Goal: Task Accomplishment & Management: Manage account settings

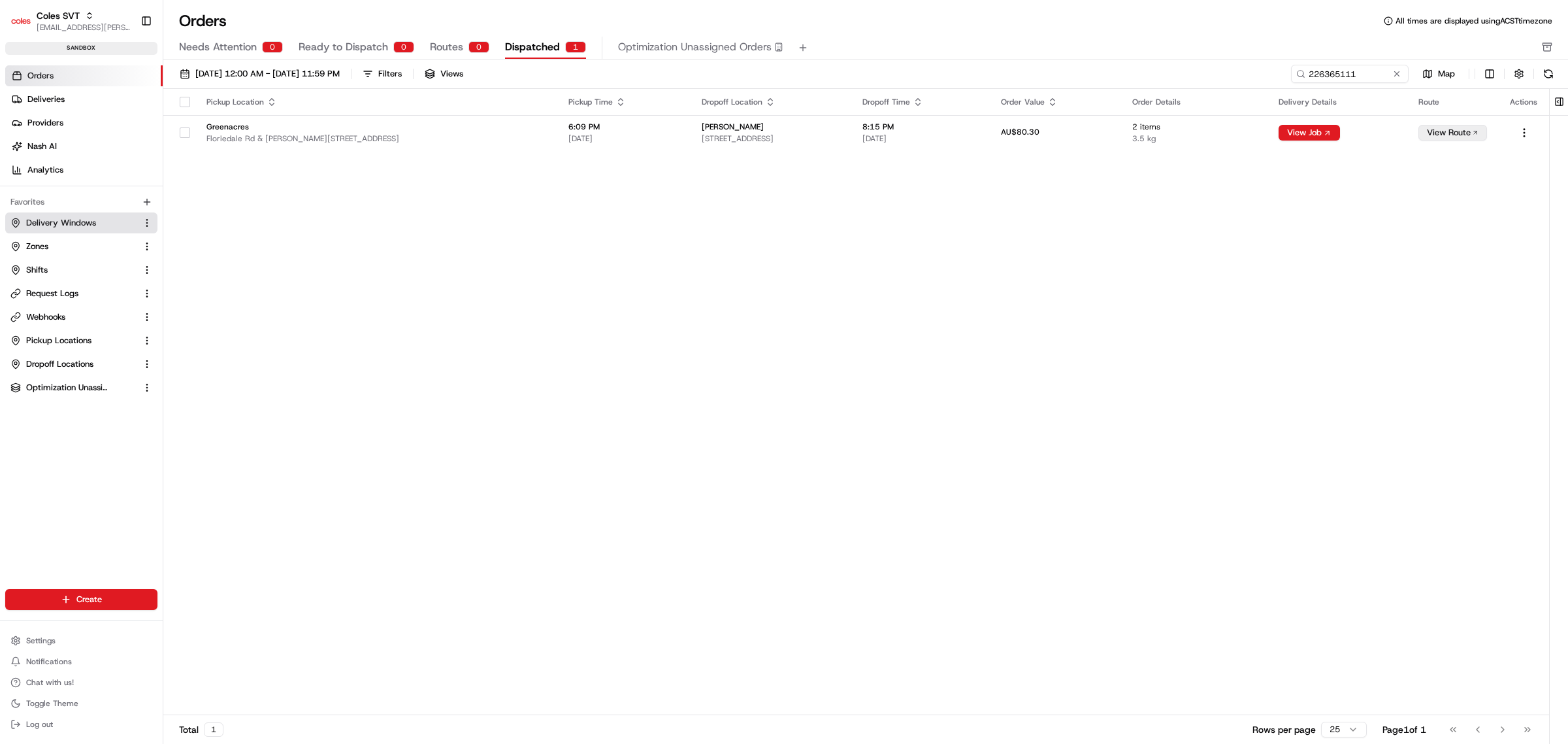
click at [66, 224] on span "Delivery Windows" at bounding box center [61, 223] width 70 height 12
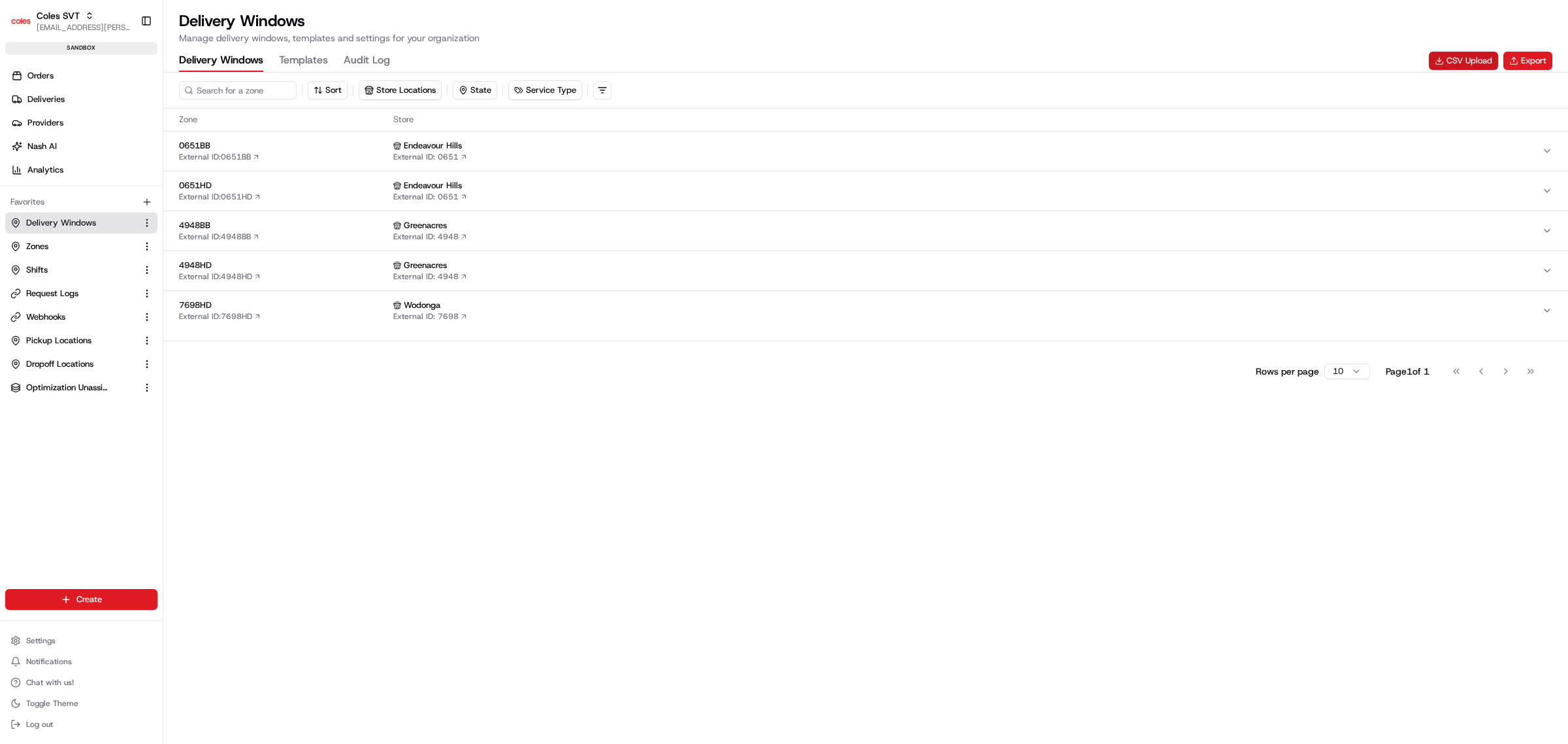
click at [1462, 63] on button "CSV Upload" at bounding box center [1464, 60] width 69 height 18
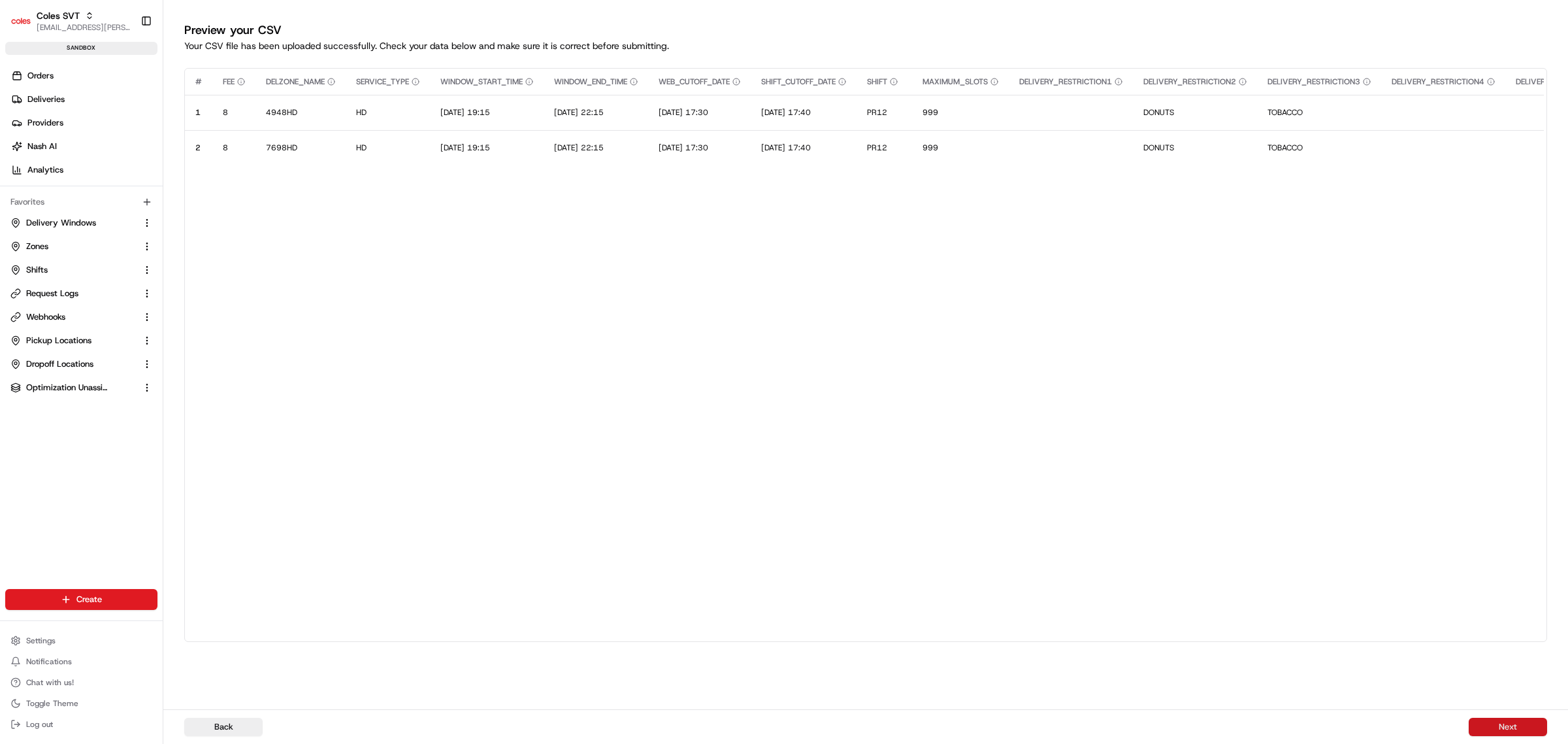
click at [1525, 724] on button "Next" at bounding box center [1508, 726] width 79 height 18
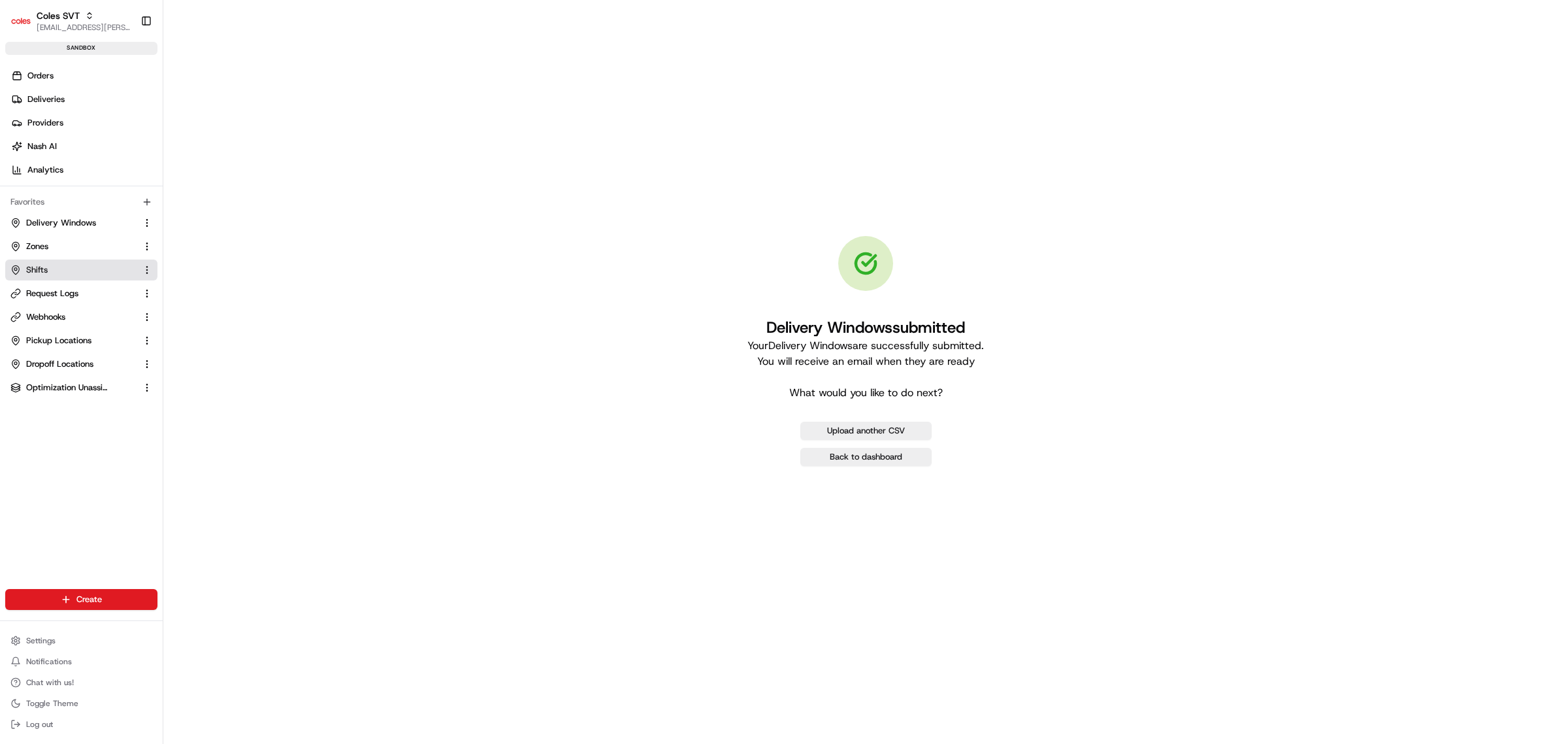
click at [54, 266] on link "Shifts" at bounding box center [73, 270] width 126 height 12
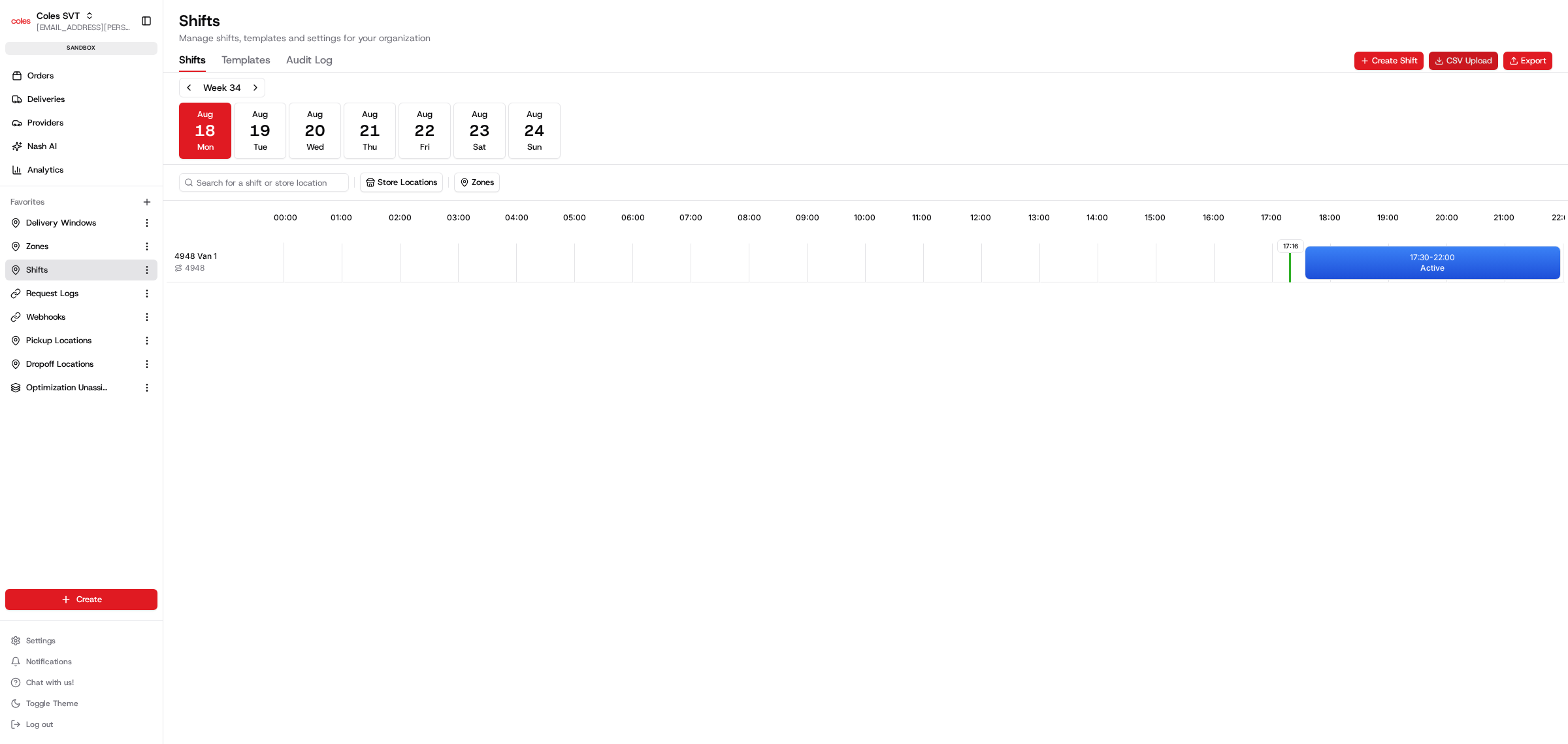
click at [1464, 64] on button "CSV Upload" at bounding box center [1464, 60] width 69 height 18
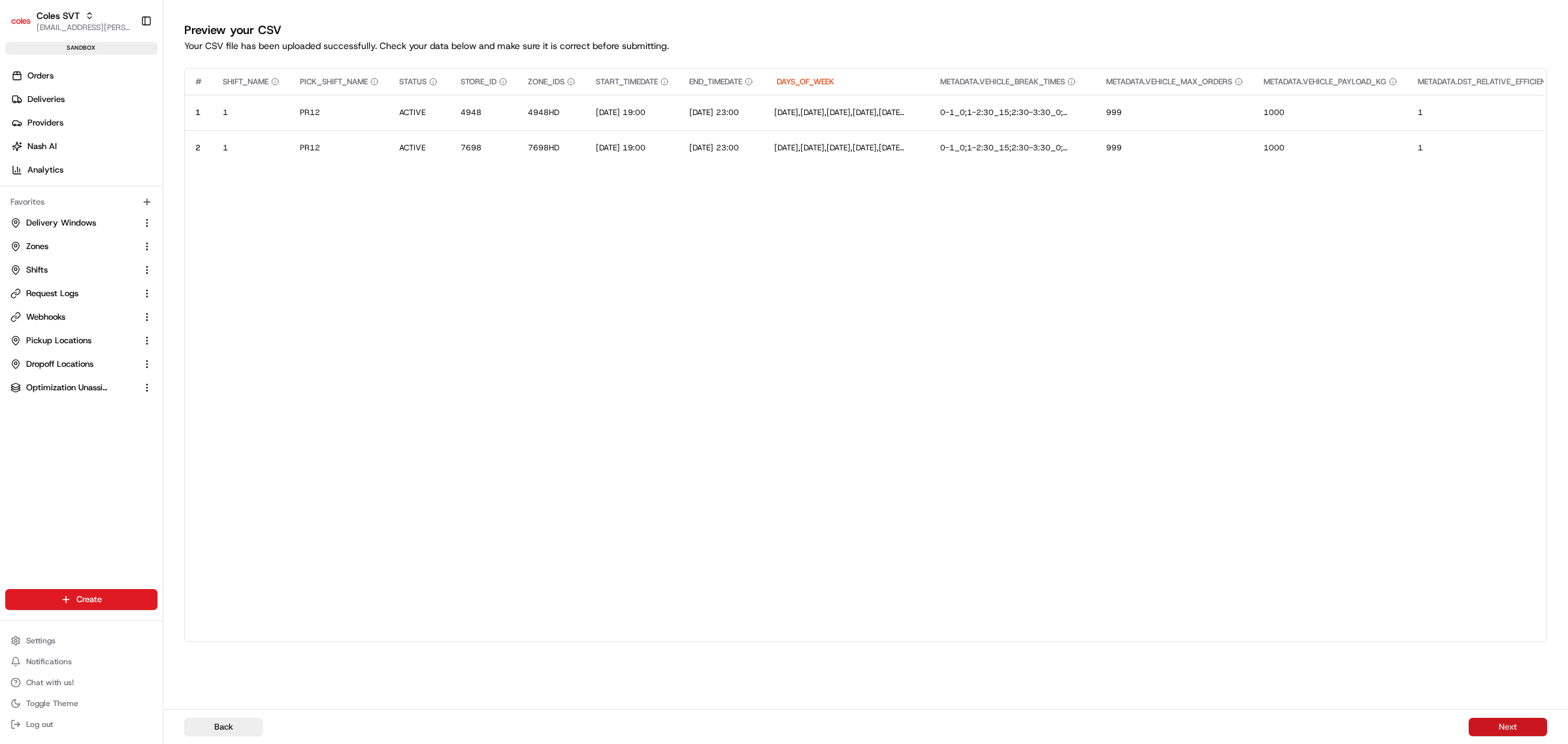
click at [1539, 726] on button "Next" at bounding box center [1508, 726] width 79 height 18
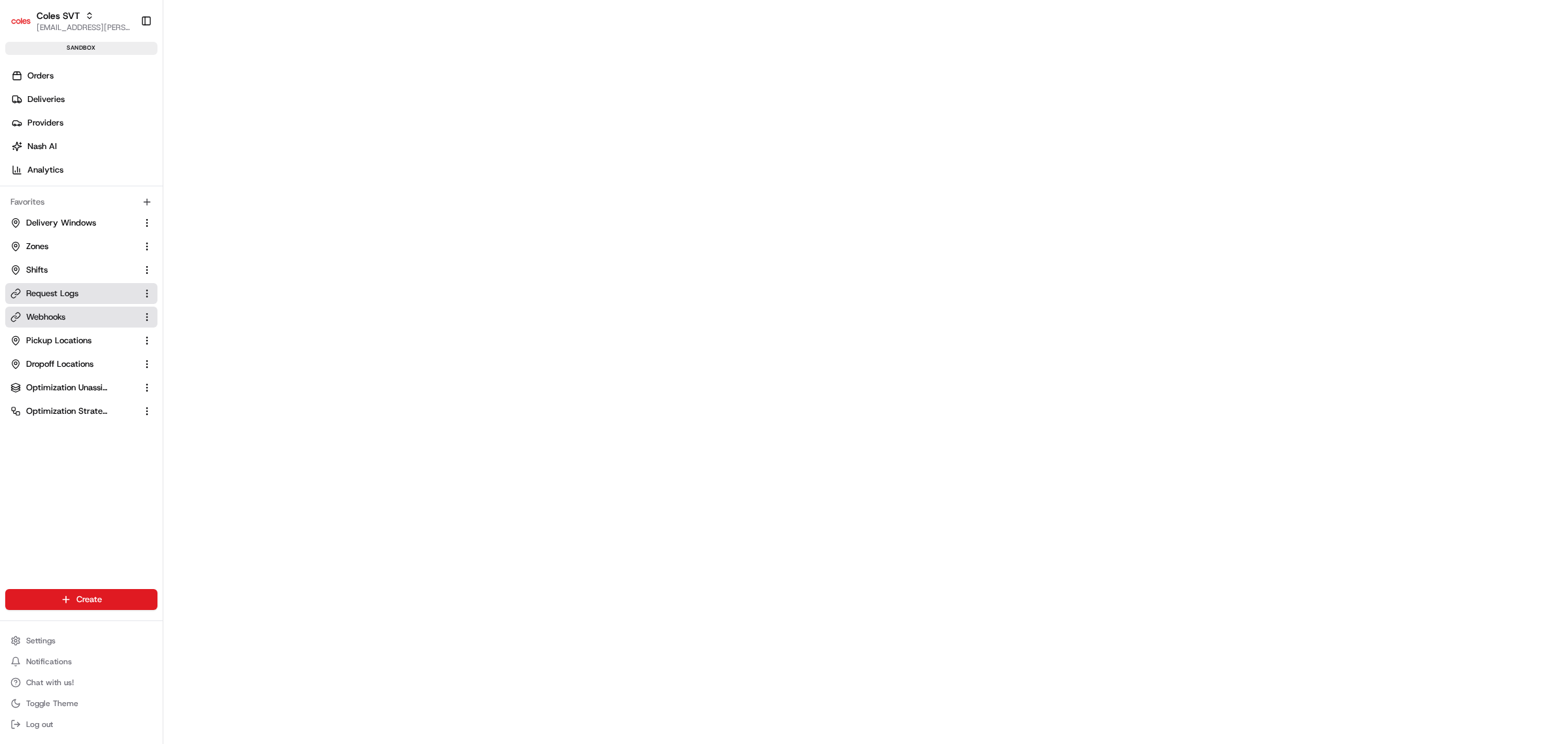
click at [70, 296] on span "Request Logs" at bounding box center [52, 294] width 52 height 12
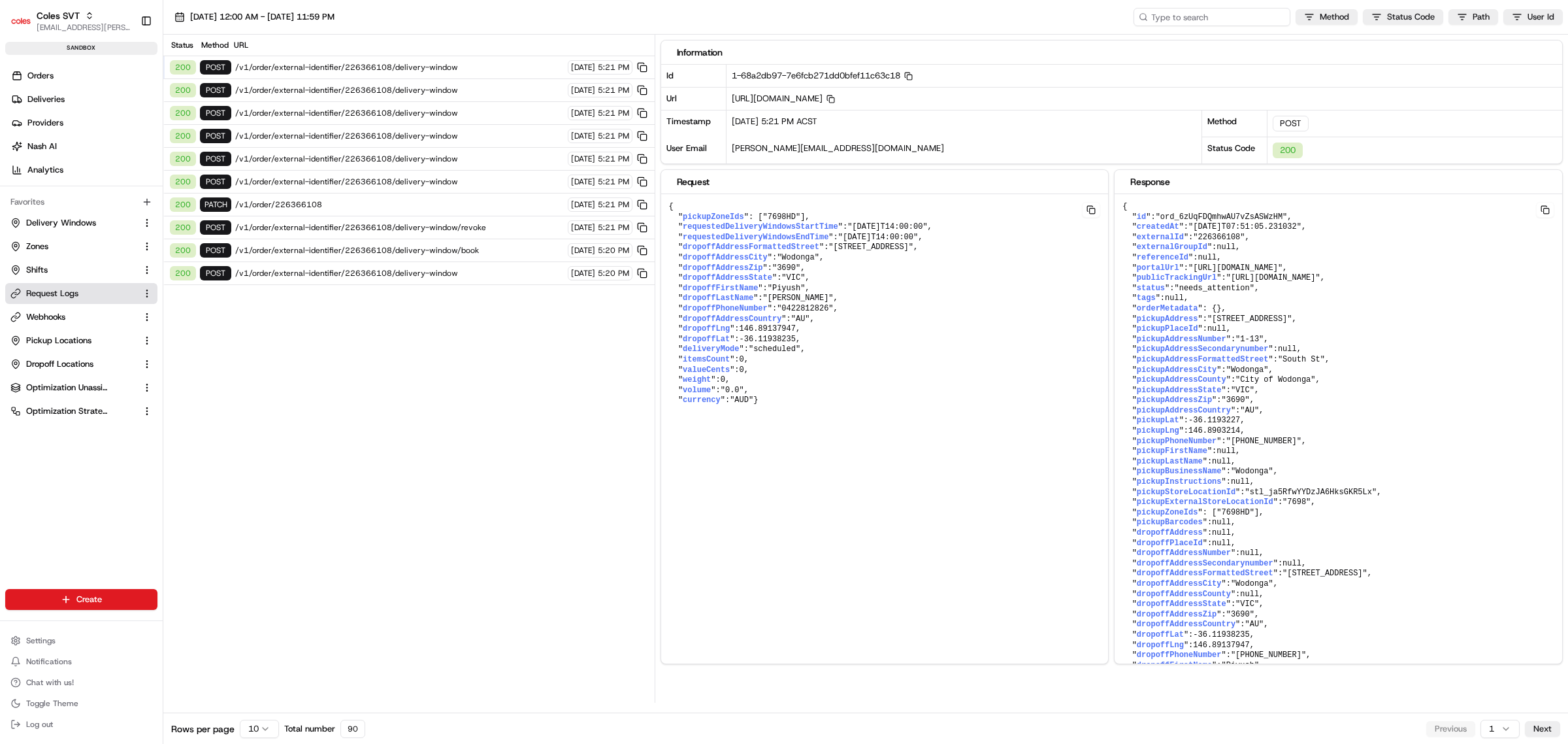
click at [1200, 14] on input at bounding box center [1211, 17] width 157 height 18
paste input "1-68a2db97-7e6fcb271dd0bfef11c63c18"
type input "1-68a2db97-7e6fcb271dd0bfef11c63c18"
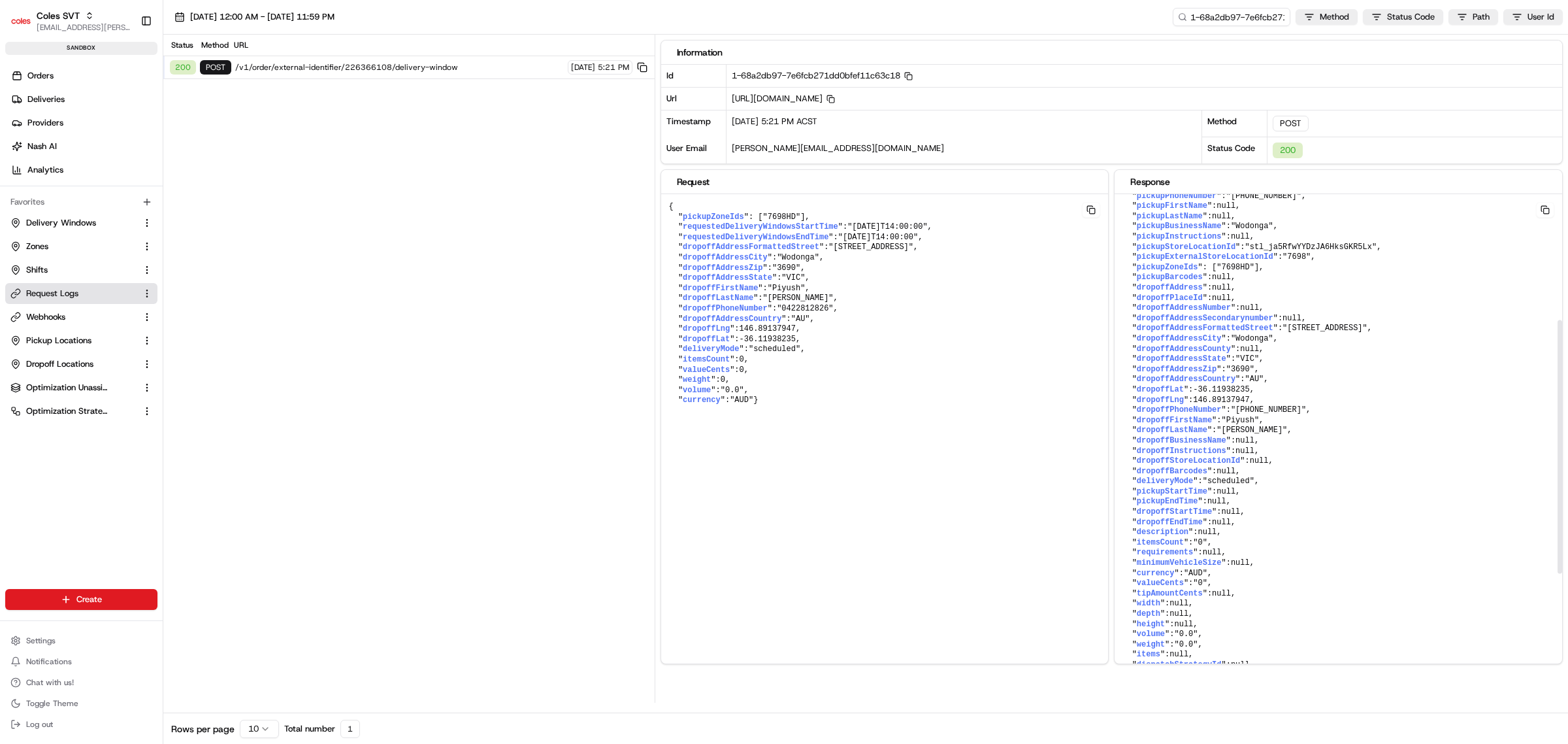
scroll to position [327, 0]
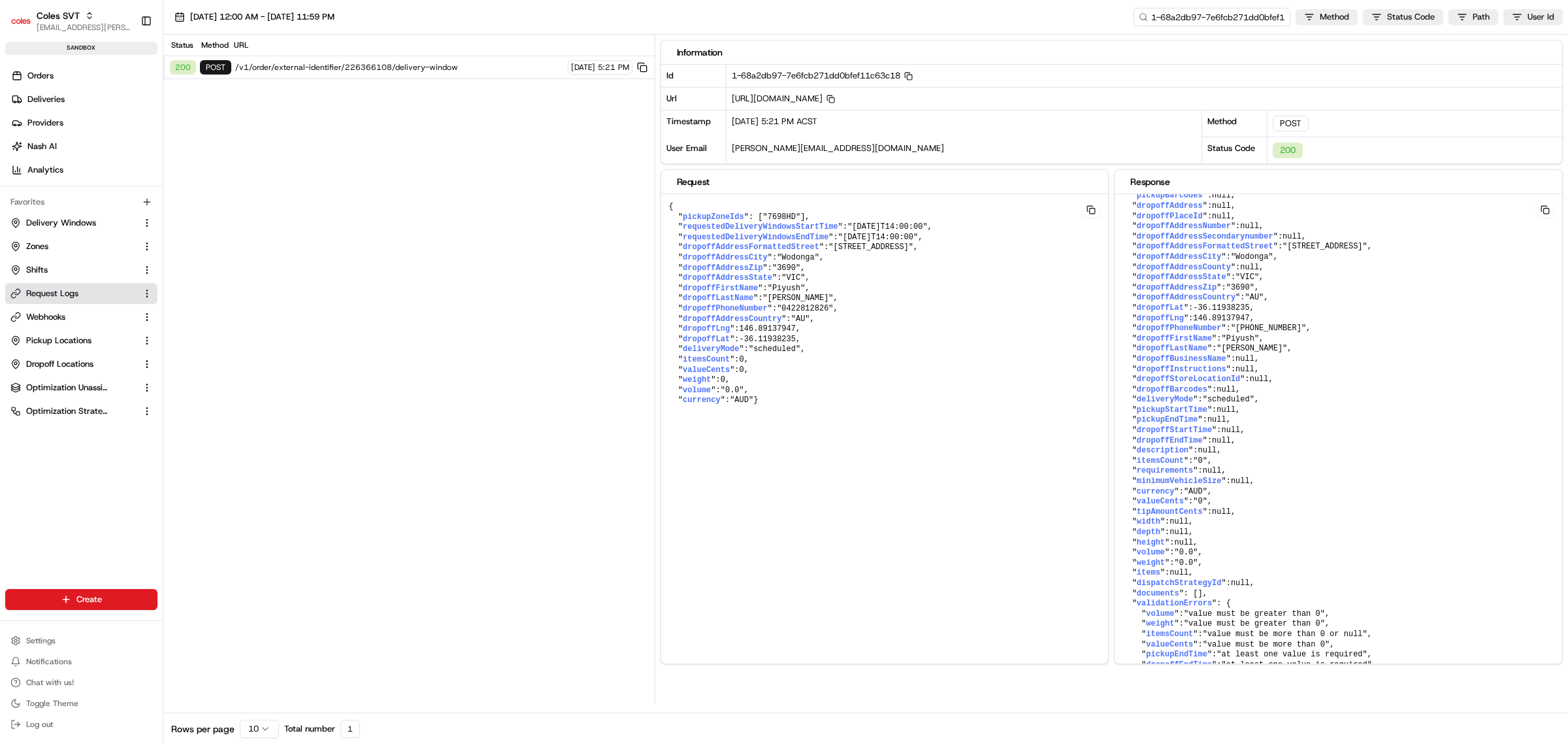
click at [1226, 21] on input "1-68a2db97-7e6fcb271dd0bfef11c63c18" at bounding box center [1211, 17] width 157 height 18
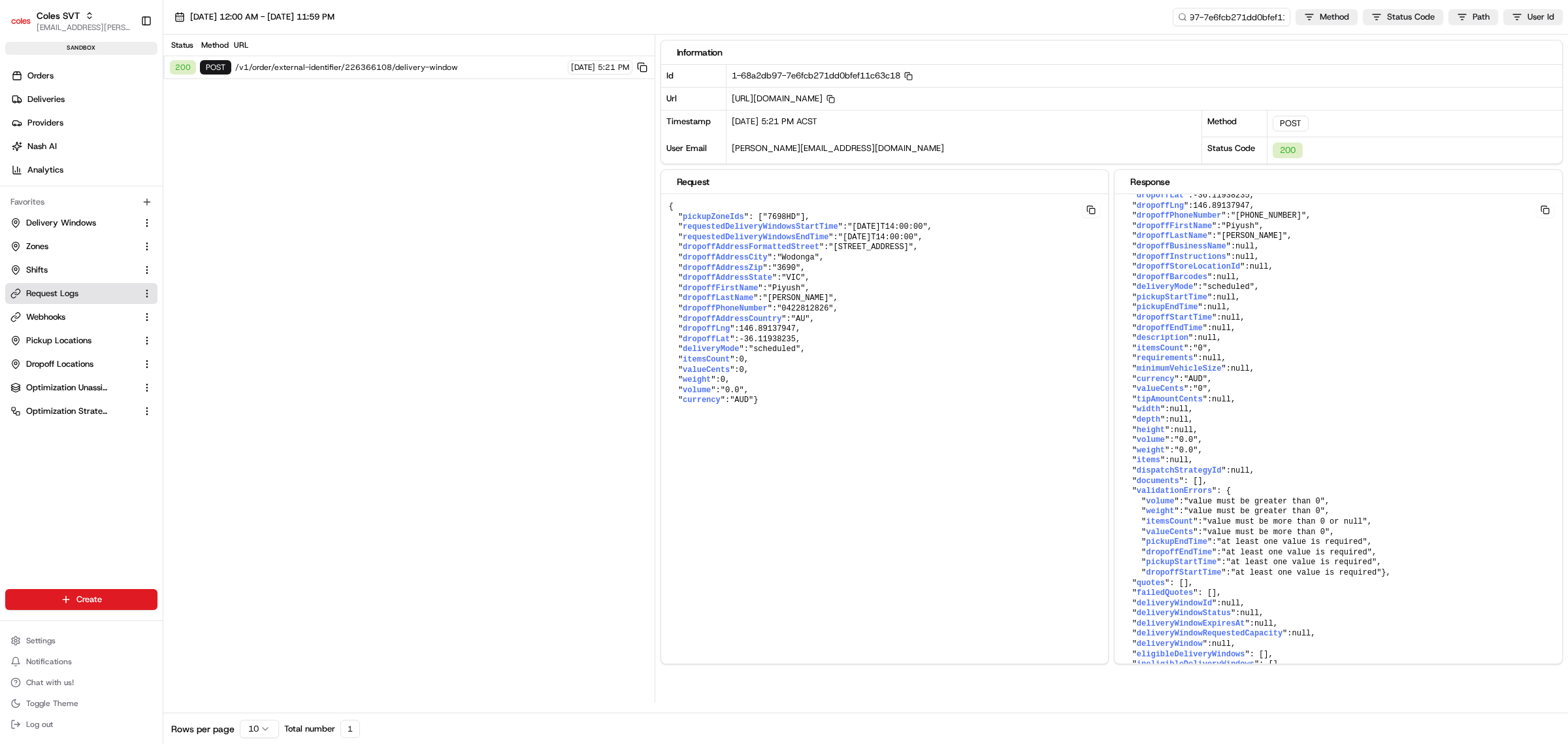
scroll to position [0, 0]
click at [76, 218] on span "Delivery Windows" at bounding box center [61, 223] width 70 height 12
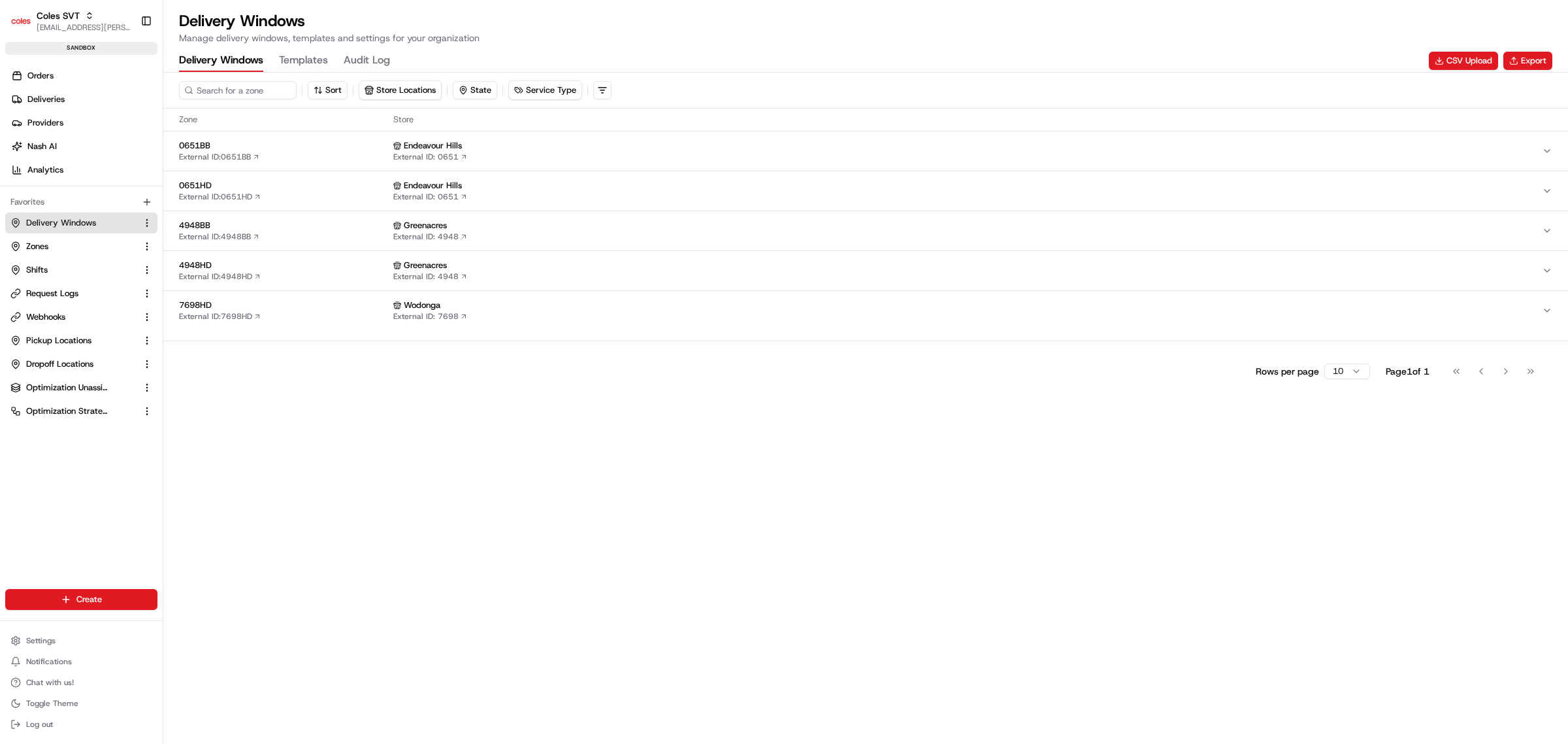
click at [329, 319] on div "7698HD External ID: 7698HD" at bounding box center [283, 311] width 209 height 22
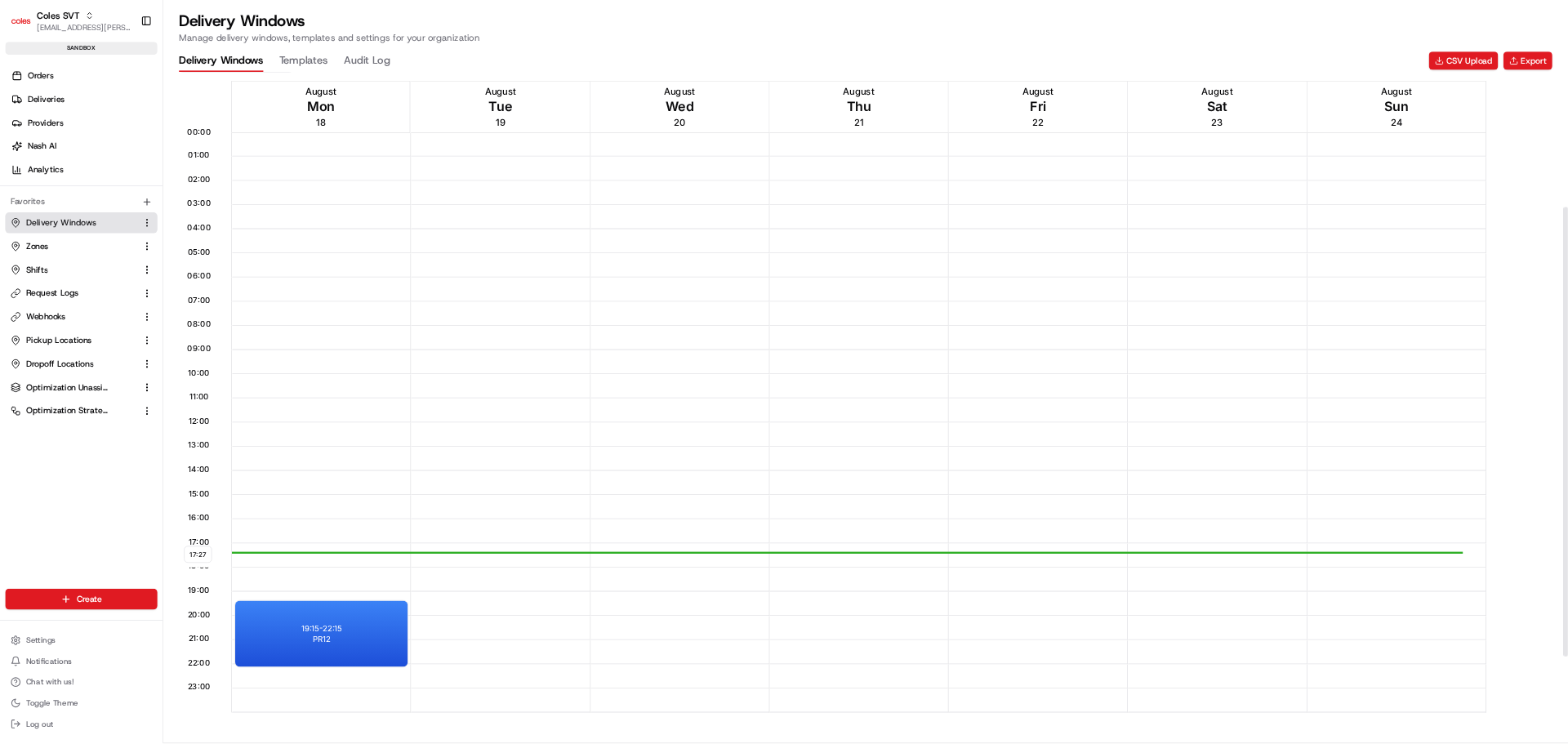
scroll to position [415, 0]
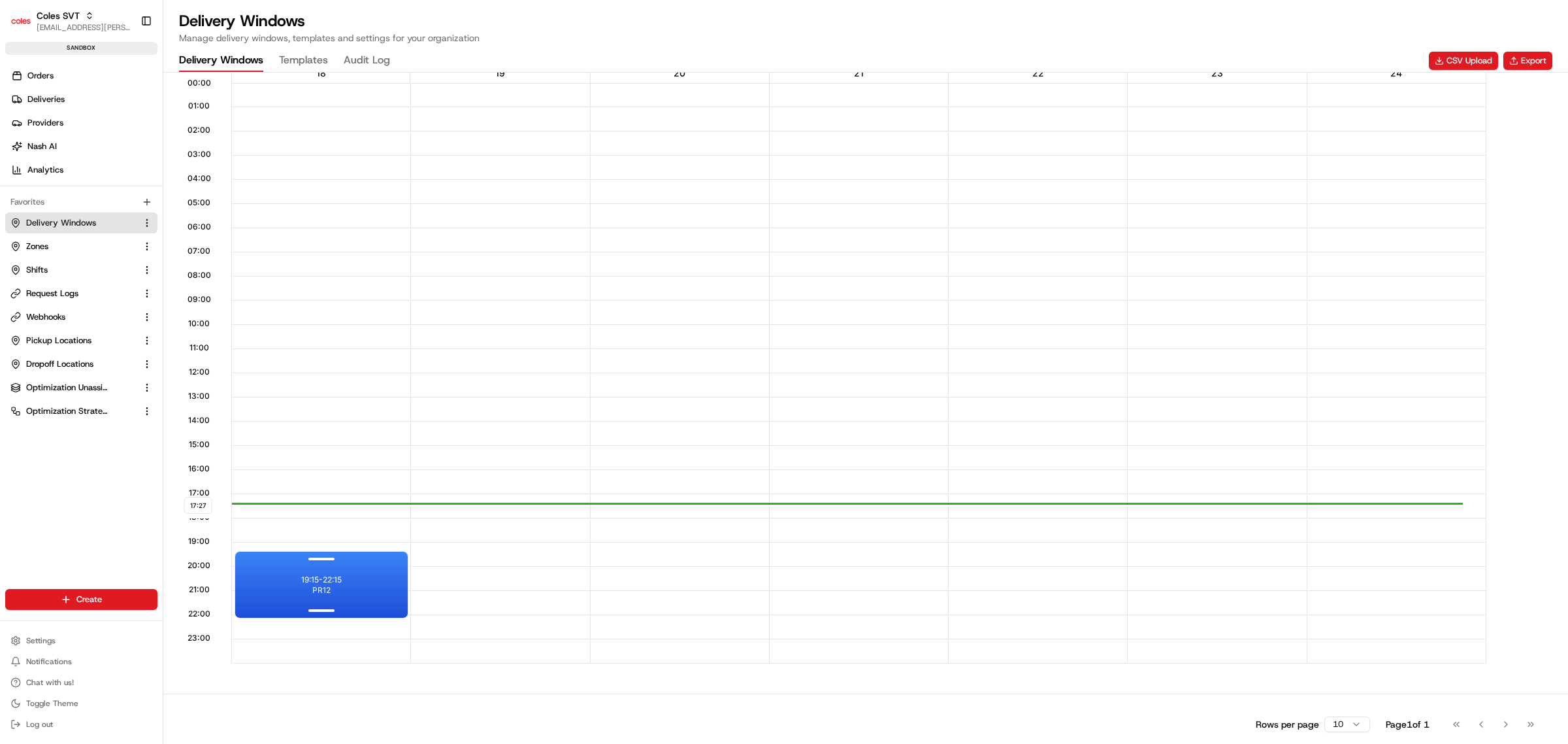
click at [367, 589] on div "19:15 - 22:15 PR12" at bounding box center [321, 585] width 173 height 66
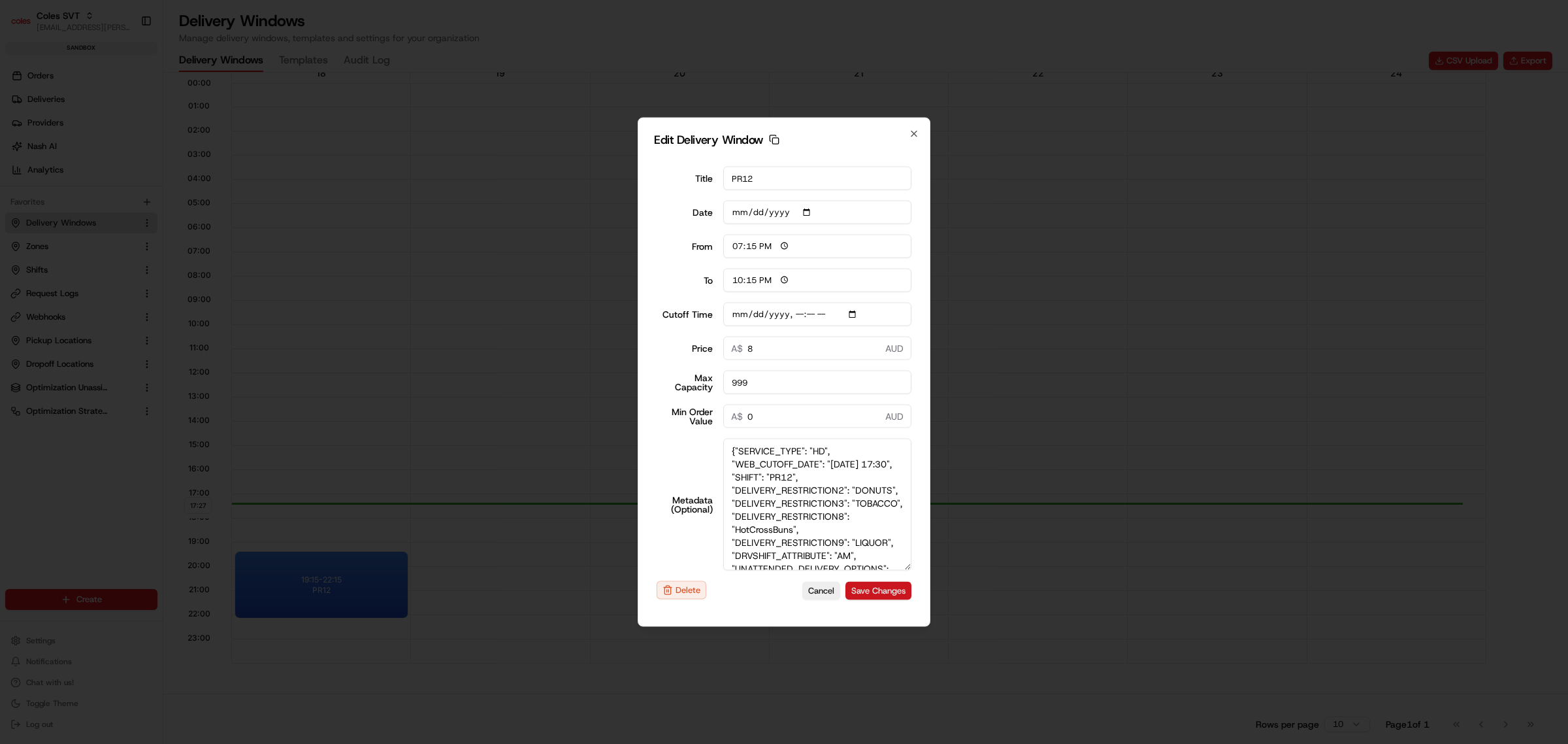
drag, startPoint x: 907, startPoint y: 523, endPoint x: 884, endPoint y: 587, distance: 68.0
click at [899, 613] on div "Edit Delivery Window Copy dlw_82jJiGP3V44xoS9ccPrfxA_09:15_12:15 Title PR12 Dat…" at bounding box center [784, 372] width 293 height 509
click at [742, 474] on textarea "{"SERVICE_TYPE": "HD", "WEB_CUTOFF_DATE": "[DATE] 17:30", "SHIFT": "PR12", "DEL…" at bounding box center [817, 505] width 189 height 130
type input "[DATE]T17:40"
click at [752, 475] on textarea "{"SERVICE_TYPE": "HD", "WEB_CUTOFF_DATE": "[DATE] 18:30", "SHIFT": "PR12", "DEL…" at bounding box center [817, 505] width 189 height 130
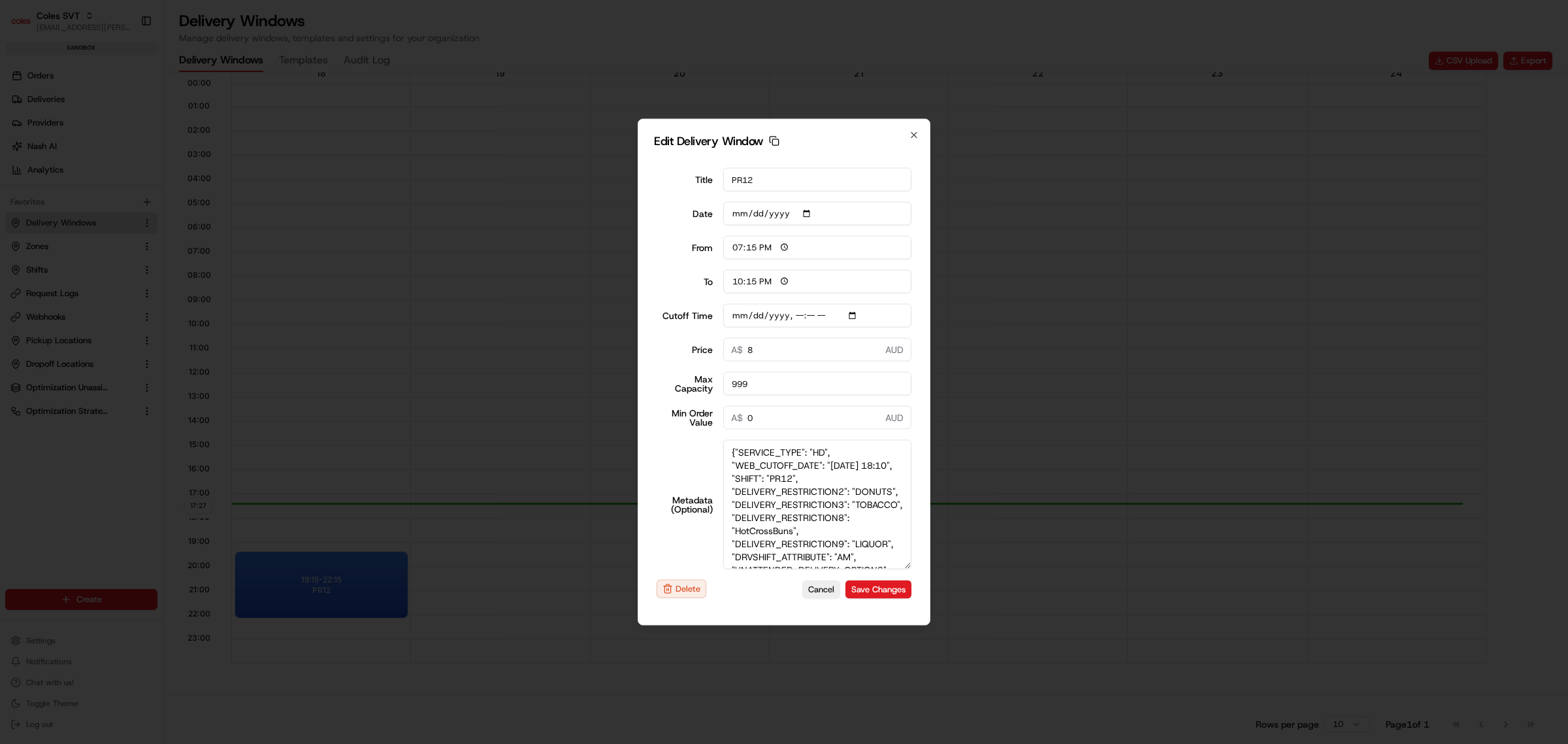
type textarea "{"SERVICE_TYPE": "HD", "WEB_CUTOFF_DATE": "[DATE] 18:10", "SHIFT": "PR12", "DEL…"
type input "[DATE]T17:40"
click at [794, 314] on input "Cutoff Time" at bounding box center [817, 316] width 189 height 24
type input "[DATE]T18:20"
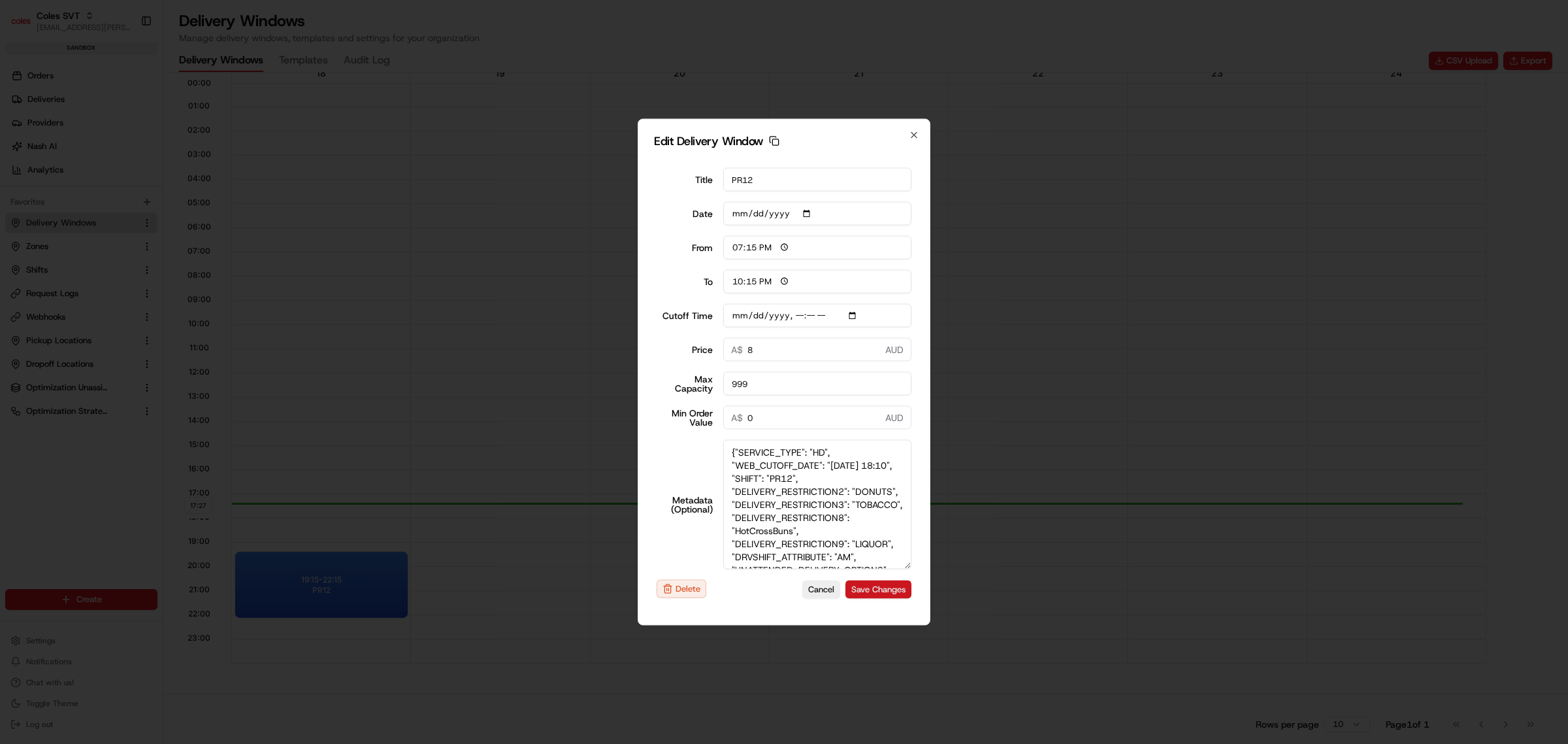
click at [883, 592] on button "Save Changes" at bounding box center [879, 589] width 66 height 18
type input "17:27"
type input "18:27"
type input "[DATE]T17:40"
type input "0"
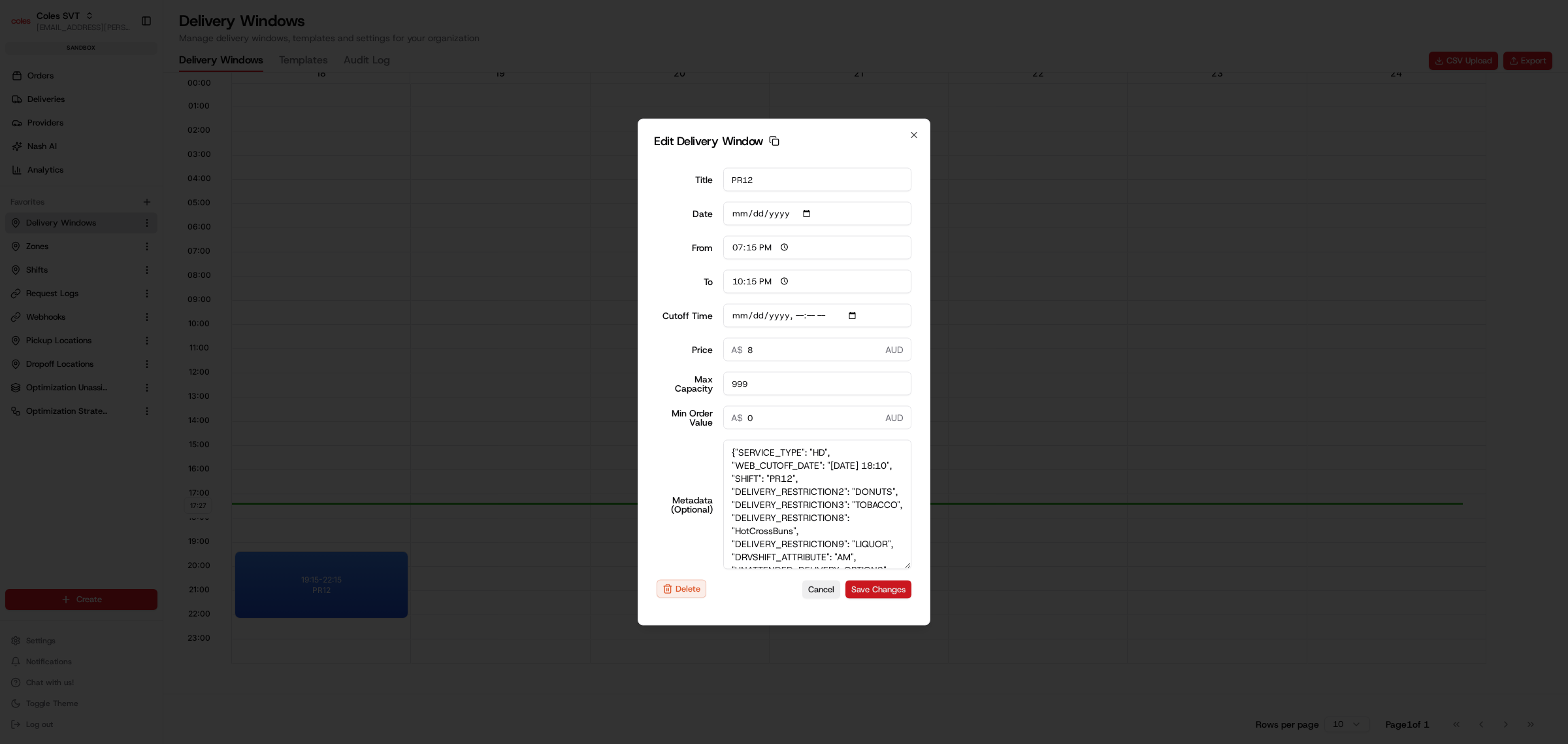
type input "0"
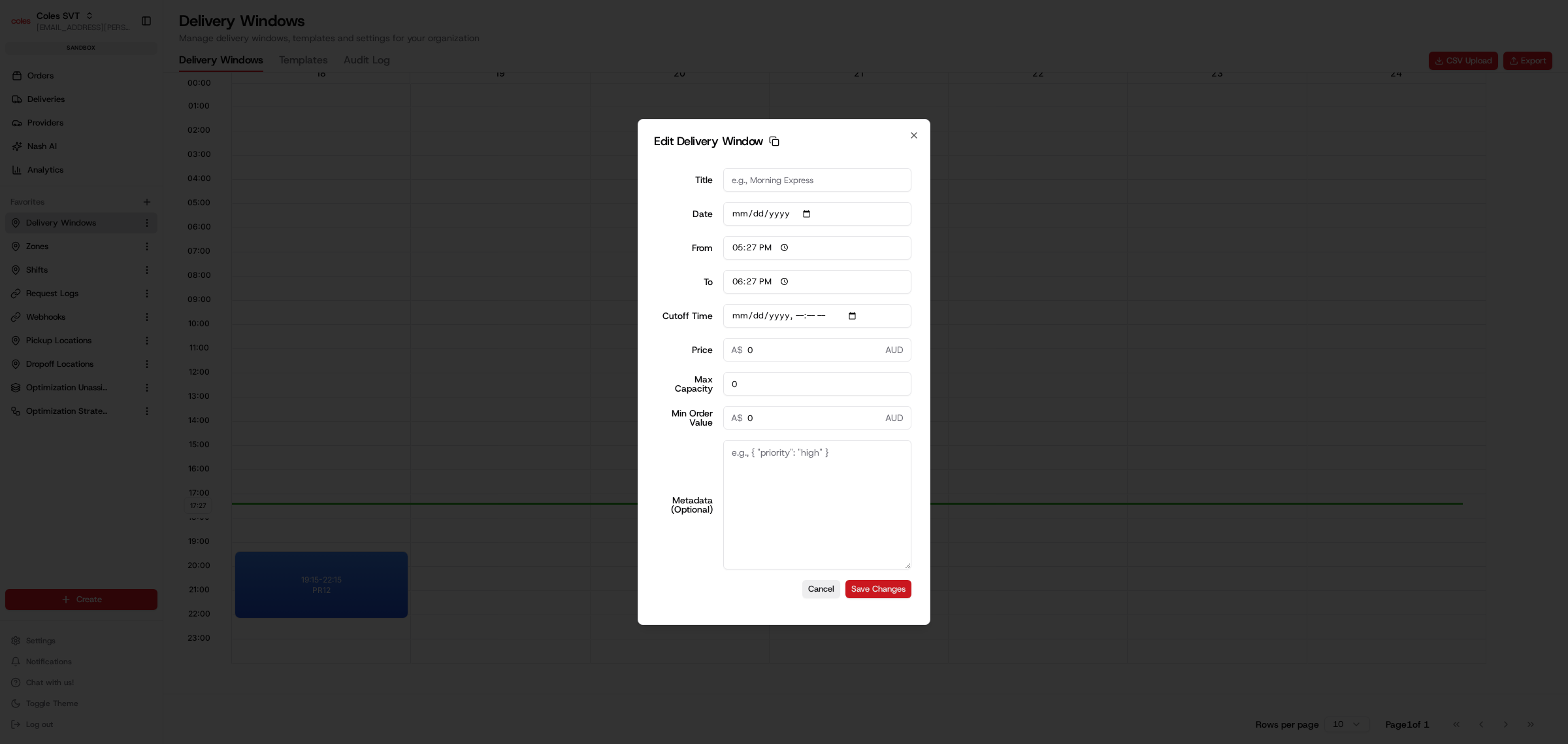
type input "[DATE]T17:40"
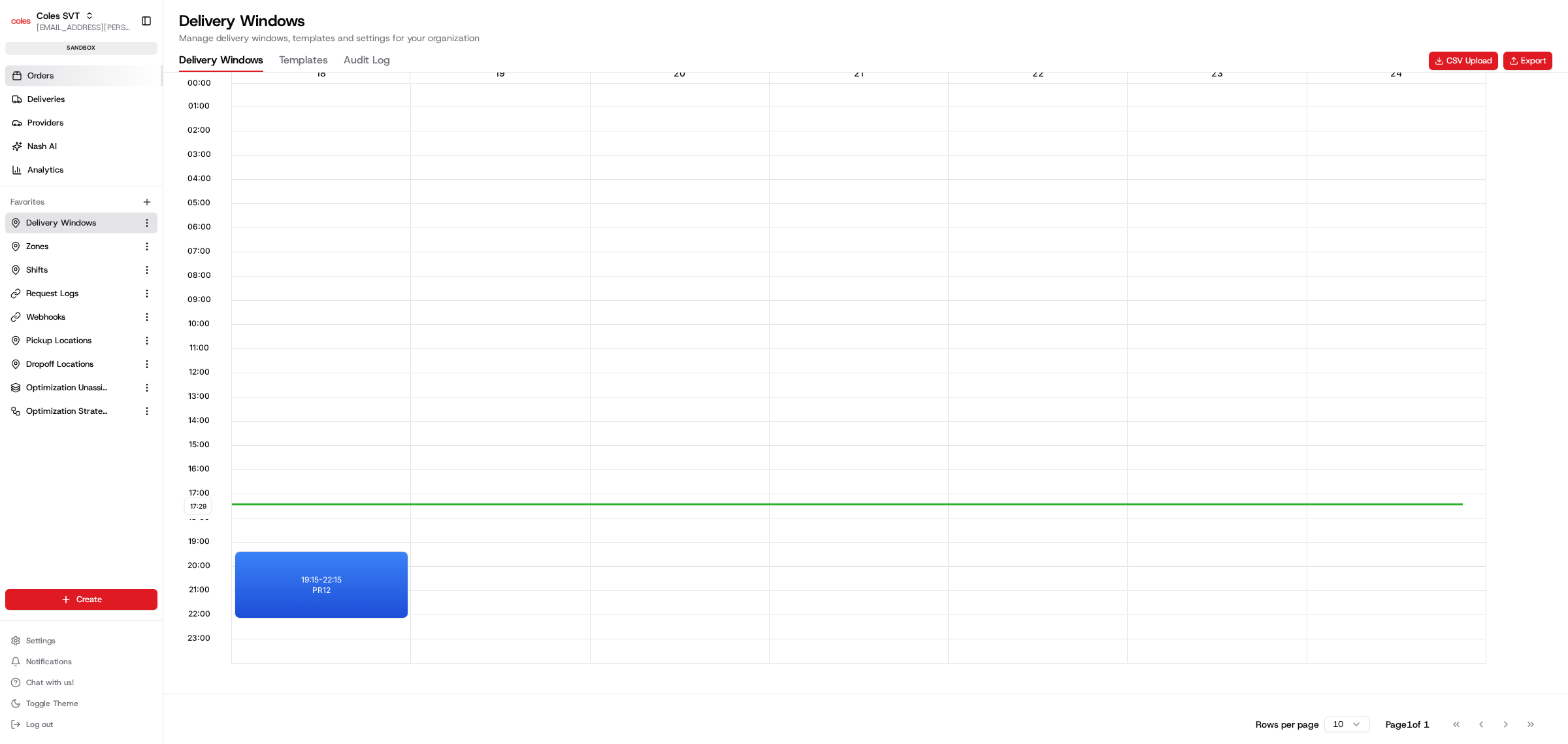
click at [67, 69] on link "Orders" at bounding box center [84, 76] width 157 height 21
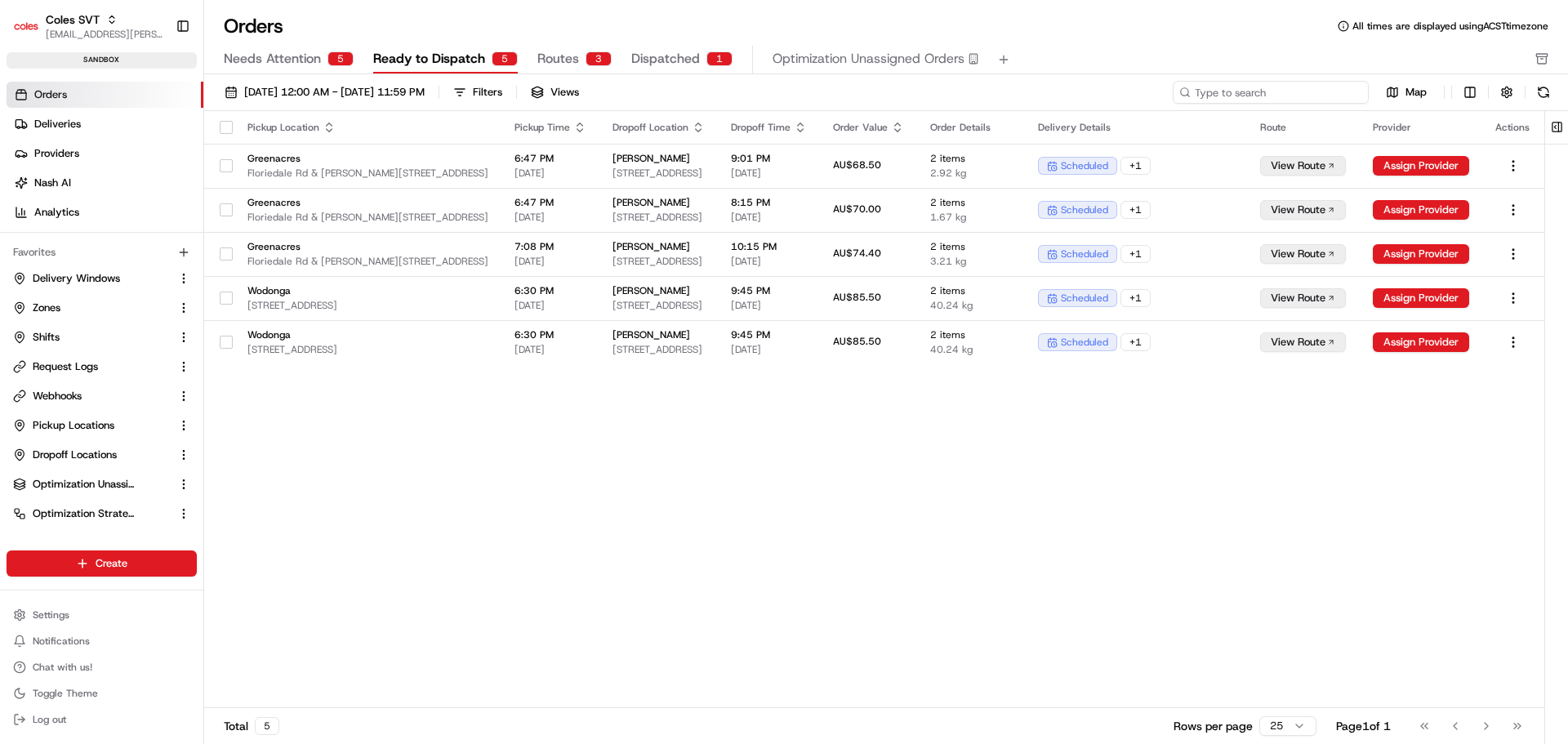
click at [1255, 91] on input at bounding box center [1270, 92] width 196 height 23
paste input "226365111"
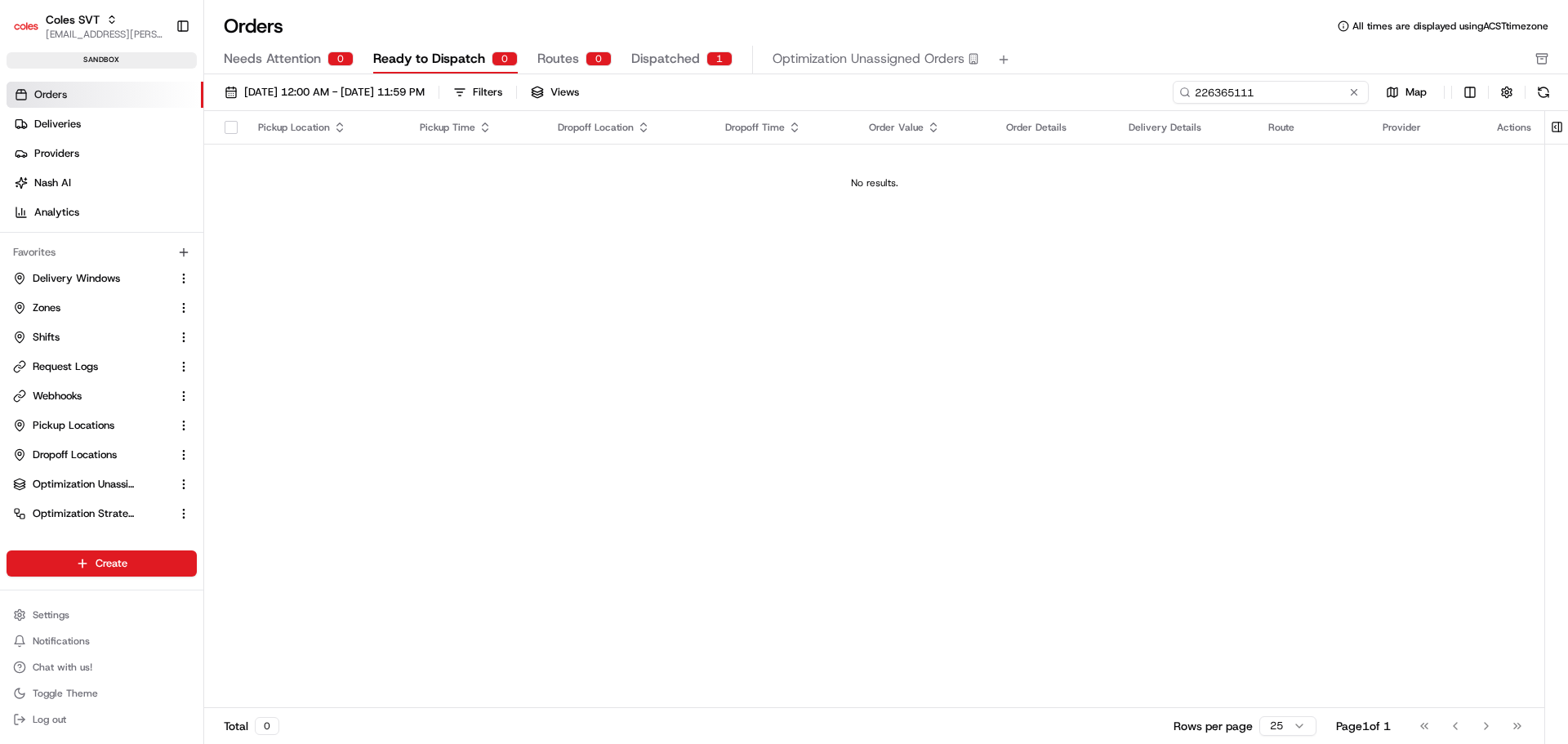
type input "226365111"
click at [660, 54] on span "Dispatched" at bounding box center [665, 58] width 69 height 19
